Goal: Task Accomplishment & Management: Complete application form

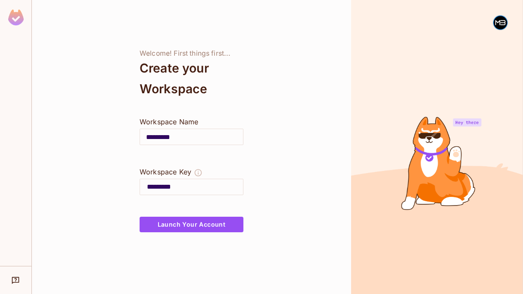
click at [201, 147] on input "*********" at bounding box center [191, 137] width 103 height 24
click at [211, 225] on button "Launch Your Account" at bounding box center [192, 224] width 104 height 16
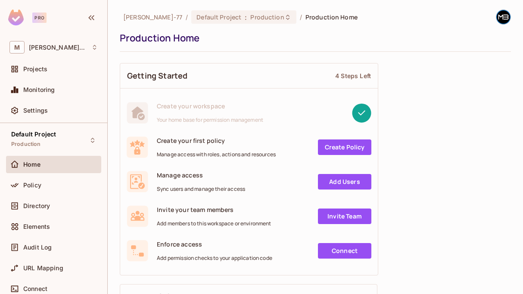
click at [46, 176] on div "Policy" at bounding box center [53, 184] width 95 height 17
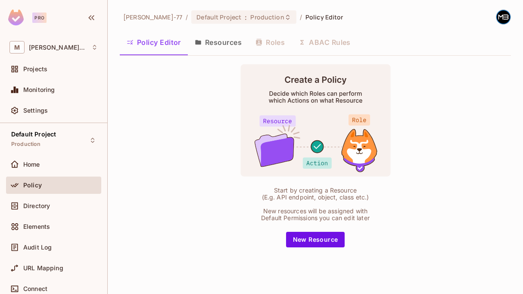
click at [58, 157] on div "Home" at bounding box center [53, 164] width 95 height 17
